Goal: Task Accomplishment & Management: Manage account settings

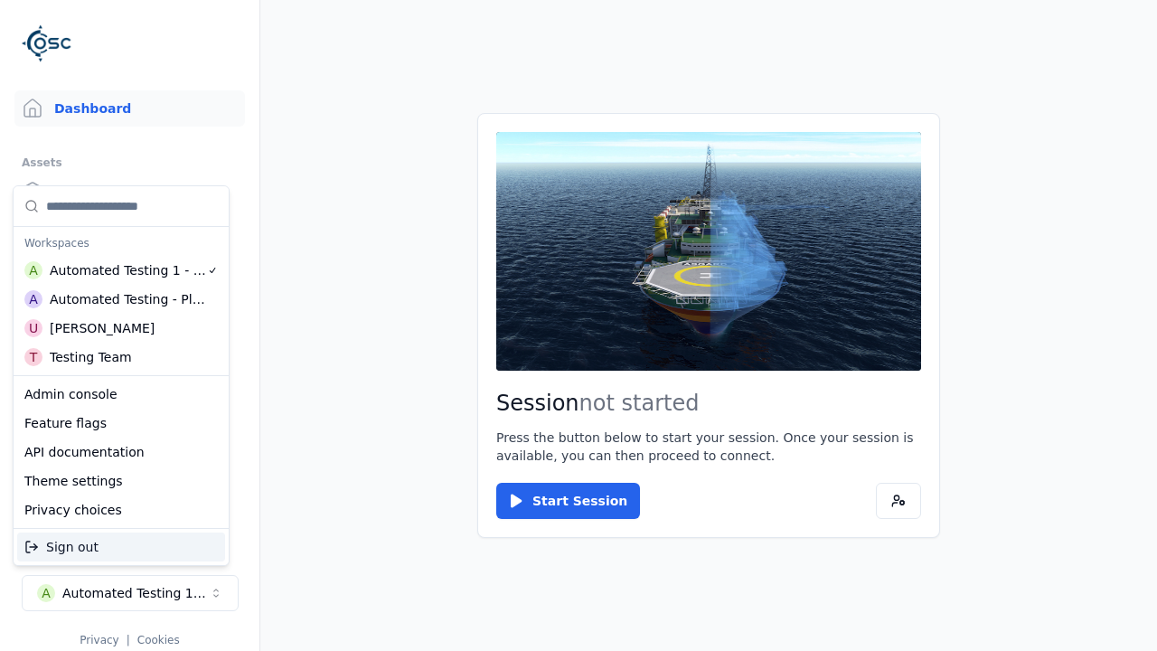
click at [121, 299] on div "Automated Testing - Playwright" at bounding box center [128, 299] width 156 height 18
click at [579, 325] on html "Support Dashboard Assets 3D Models Scenes Datasets Recordings Support Documenta…" at bounding box center [578, 325] width 1157 height 651
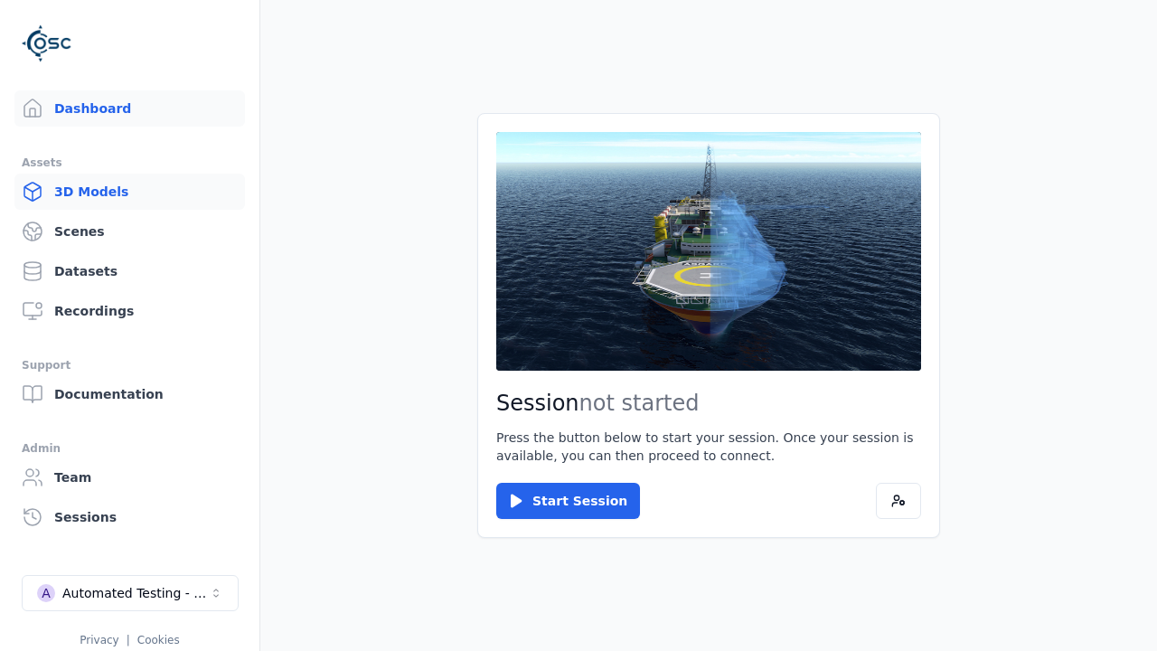
click at [129, 192] on link "3D Models" at bounding box center [129, 192] width 231 height 36
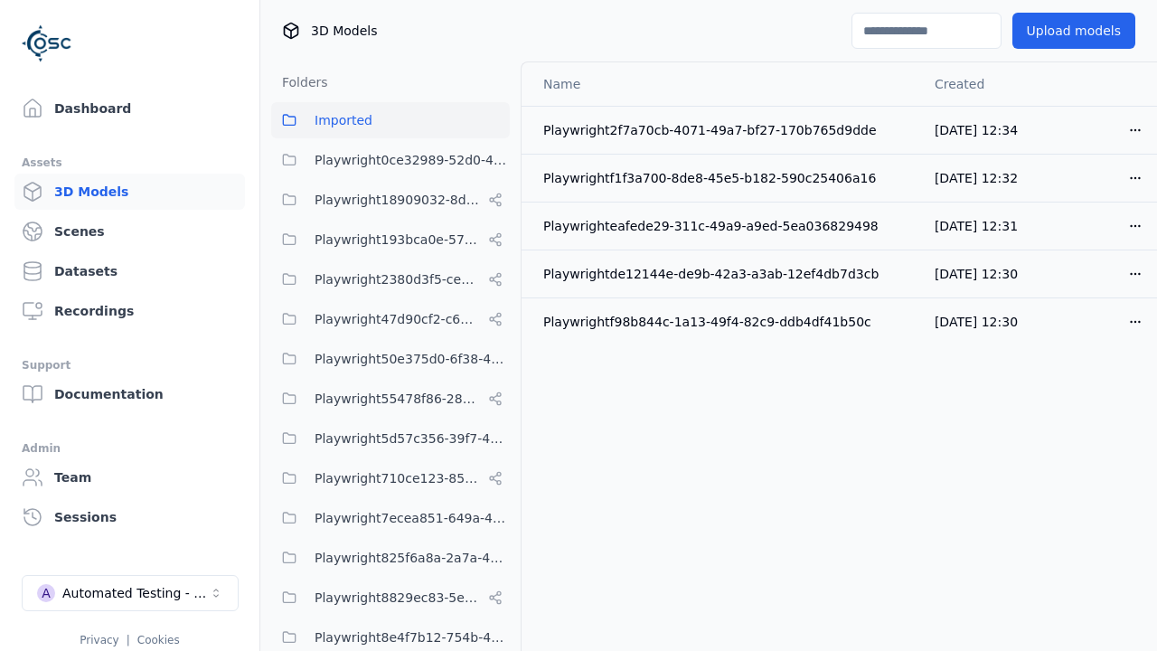
scroll to position [753, 0]
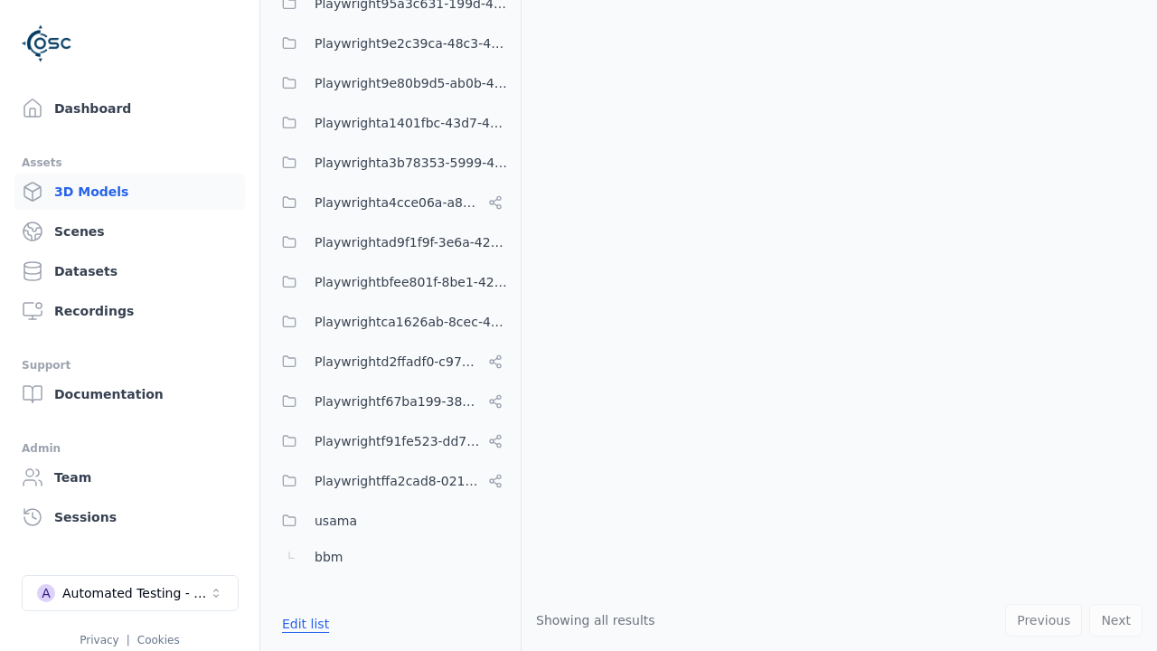
click at [302, 624] on button "Edit list" at bounding box center [305, 624] width 69 height 33
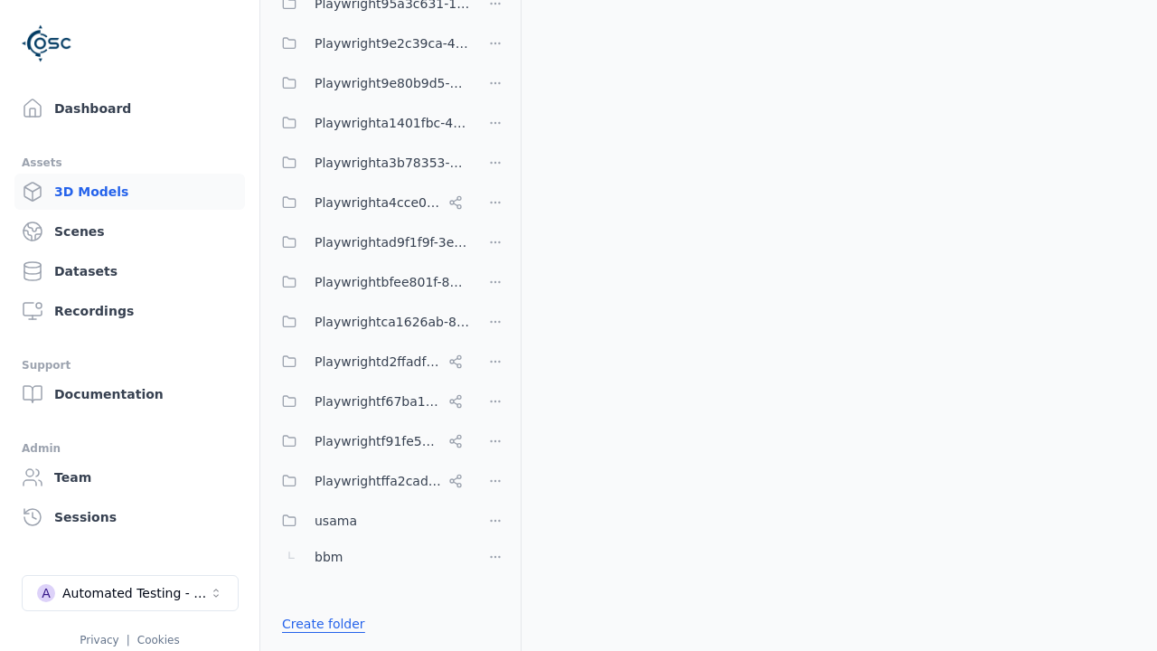
click at [318, 624] on link "Create folder" at bounding box center [323, 624] width 83 height 18
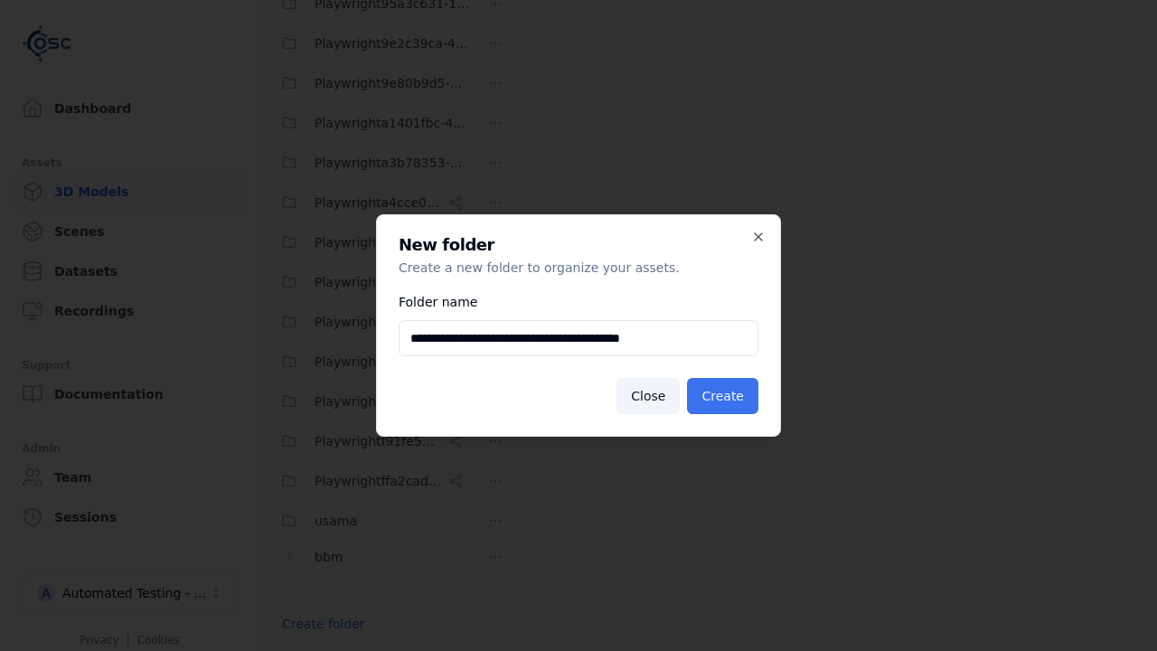
type input "**********"
click at [725, 396] on button "Create" at bounding box center [722, 396] width 71 height 36
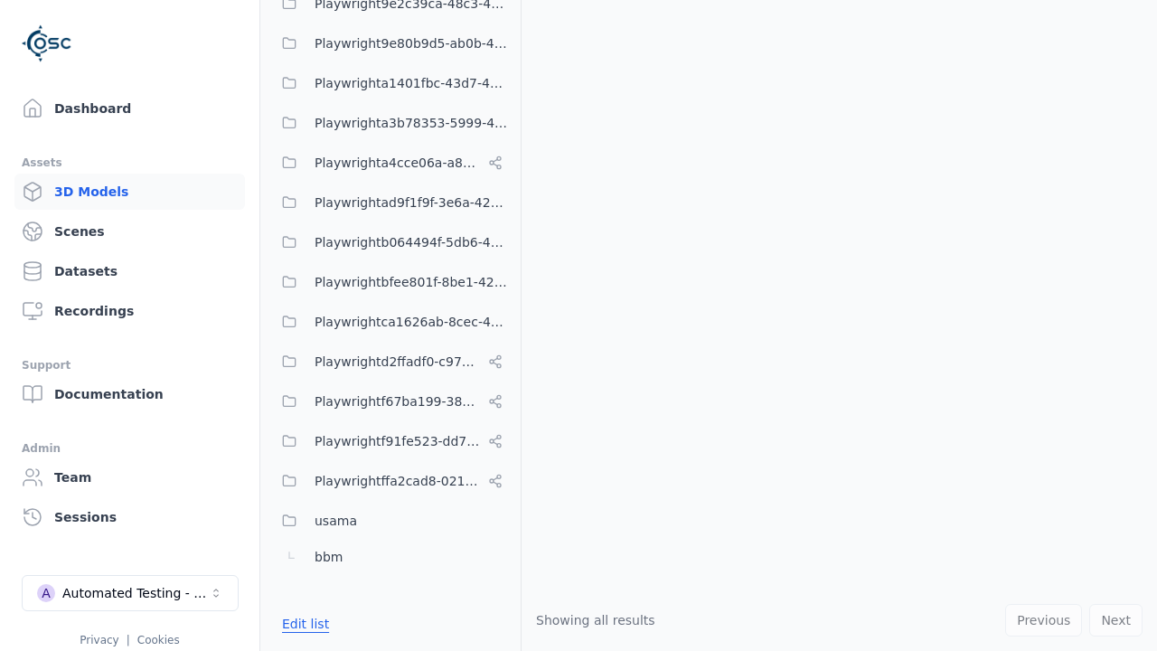
click at [302, 624] on button "Edit list" at bounding box center [305, 624] width 69 height 33
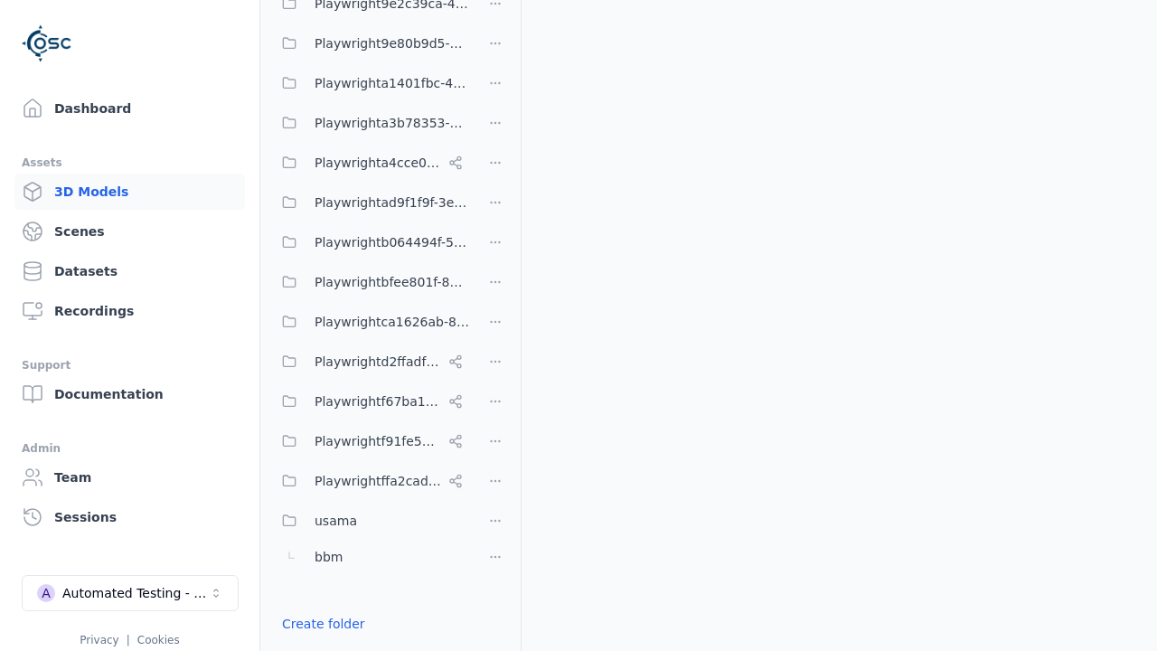
click at [495, 325] on html "Support Dashboard Assets 3D Models Scenes Datasets Recordings Support Documenta…" at bounding box center [578, 325] width 1157 height 651
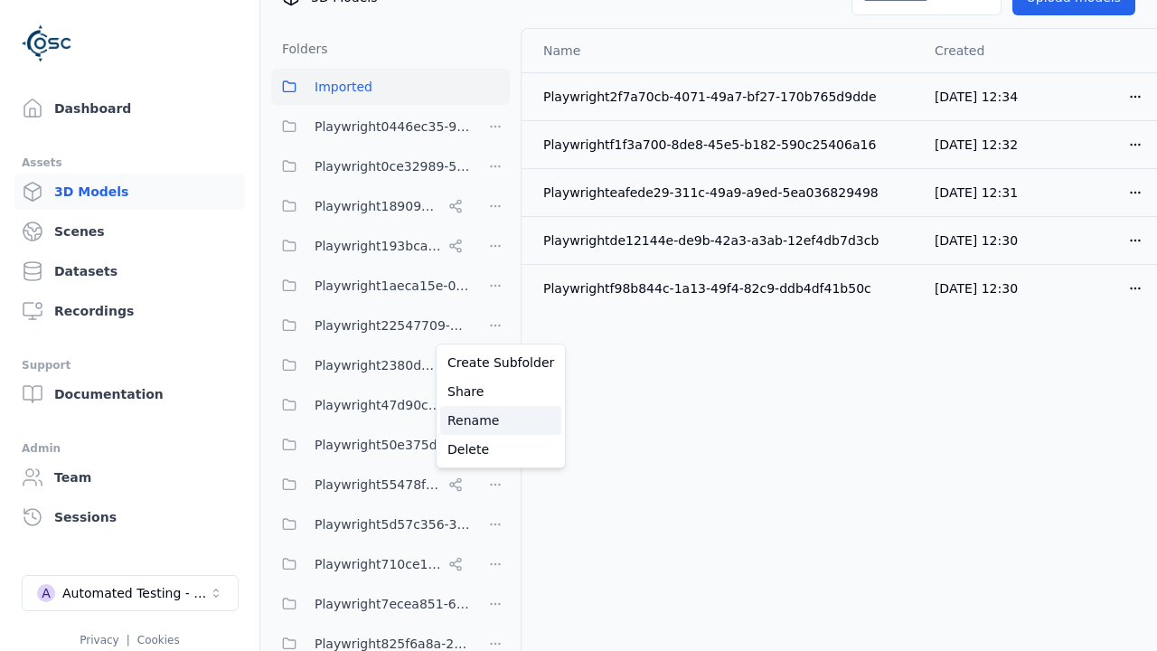
click at [495, 420] on div "Rename" at bounding box center [500, 420] width 121 height 29
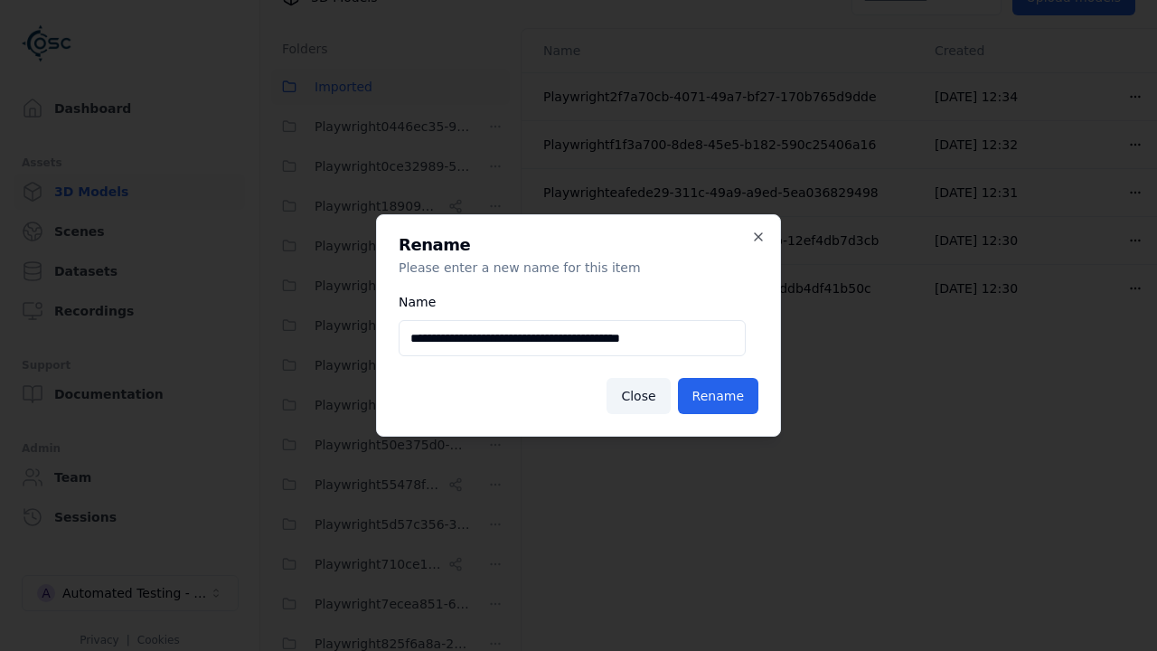
click at [572, 338] on input "**********" at bounding box center [572, 338] width 347 height 36
type input "**********"
click at [720, 396] on button "Rename" at bounding box center [718, 396] width 80 height 36
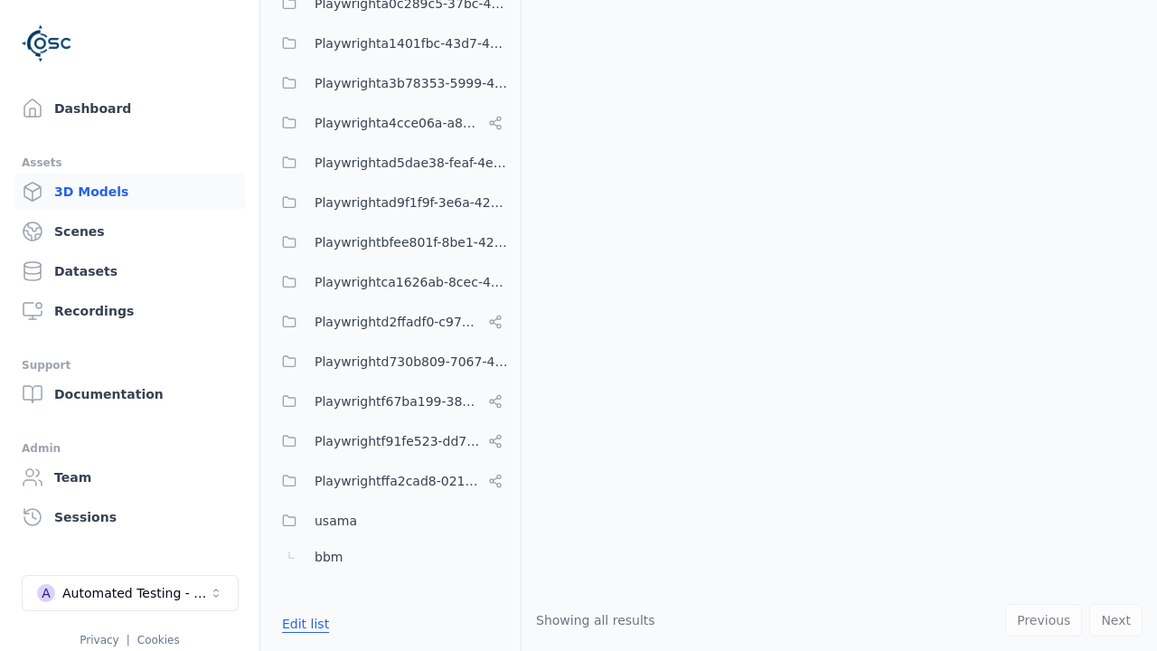
click at [302, 624] on button "Edit list" at bounding box center [305, 624] width 69 height 33
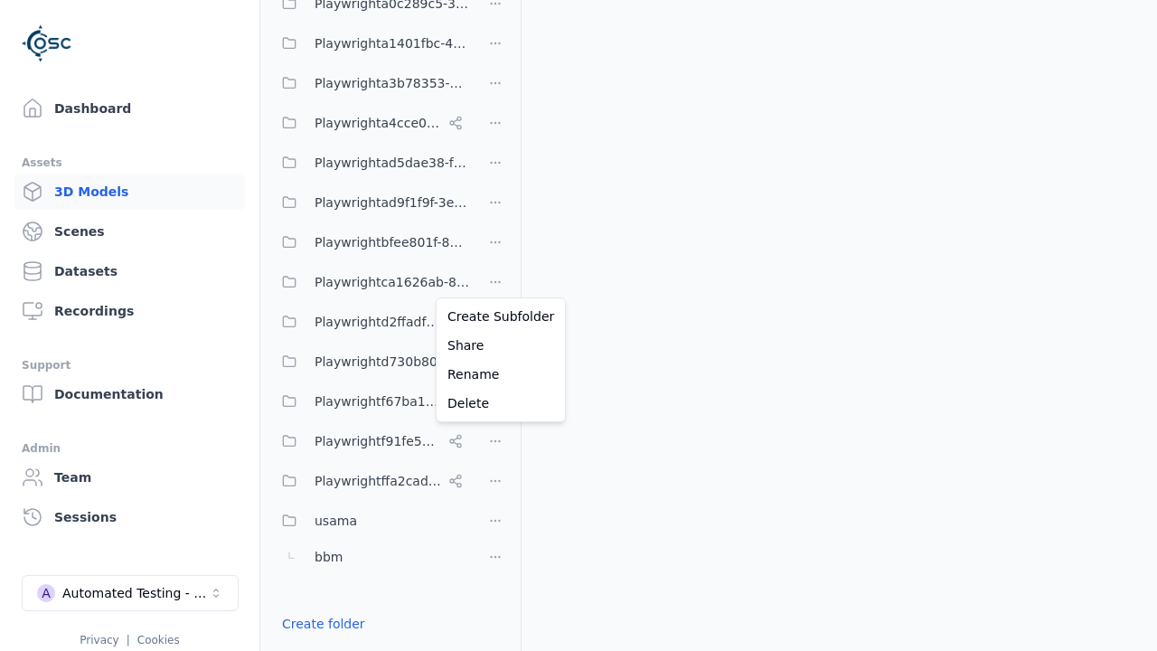
click at [495, 279] on html "Support Dashboard Assets 3D Models Scenes Datasets Recordings Support Documenta…" at bounding box center [578, 325] width 1157 height 651
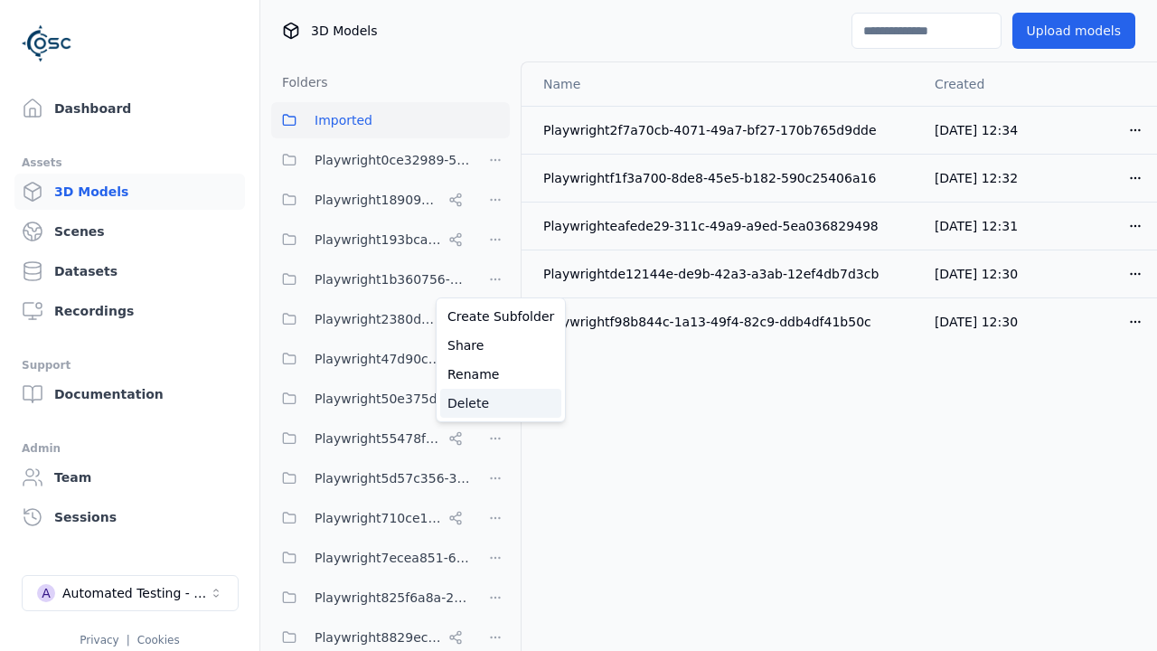
click at [495, 403] on div "Delete" at bounding box center [500, 403] width 121 height 29
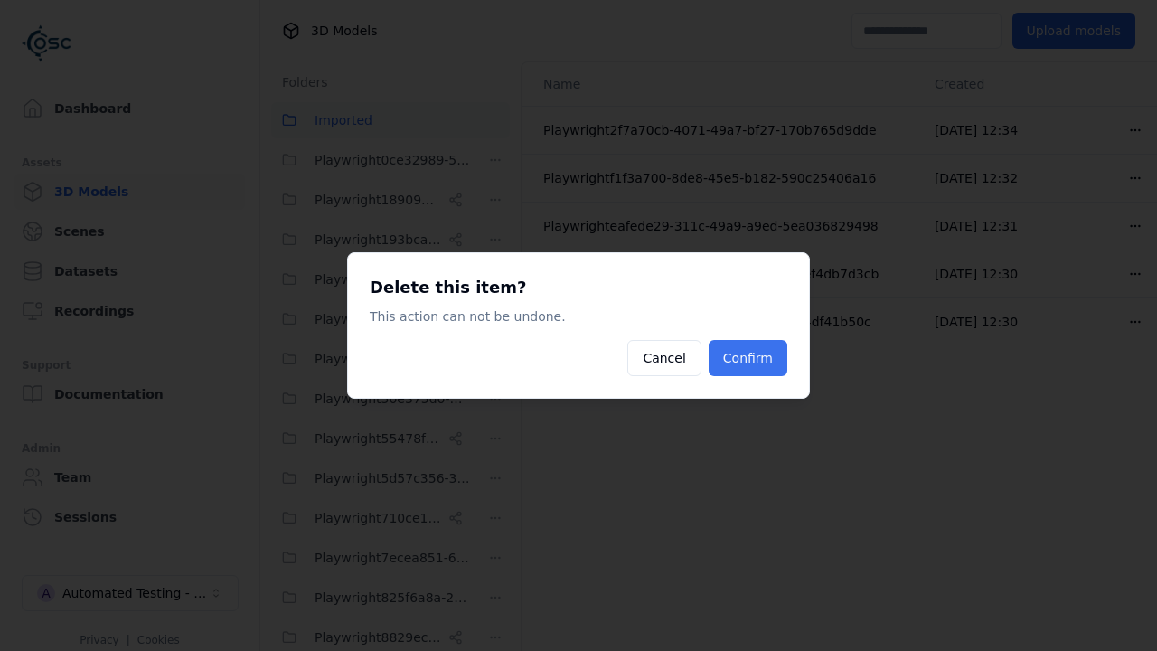
click at [750, 358] on button "Confirm" at bounding box center [748, 358] width 79 height 36
